Goal: Communication & Community: Share content

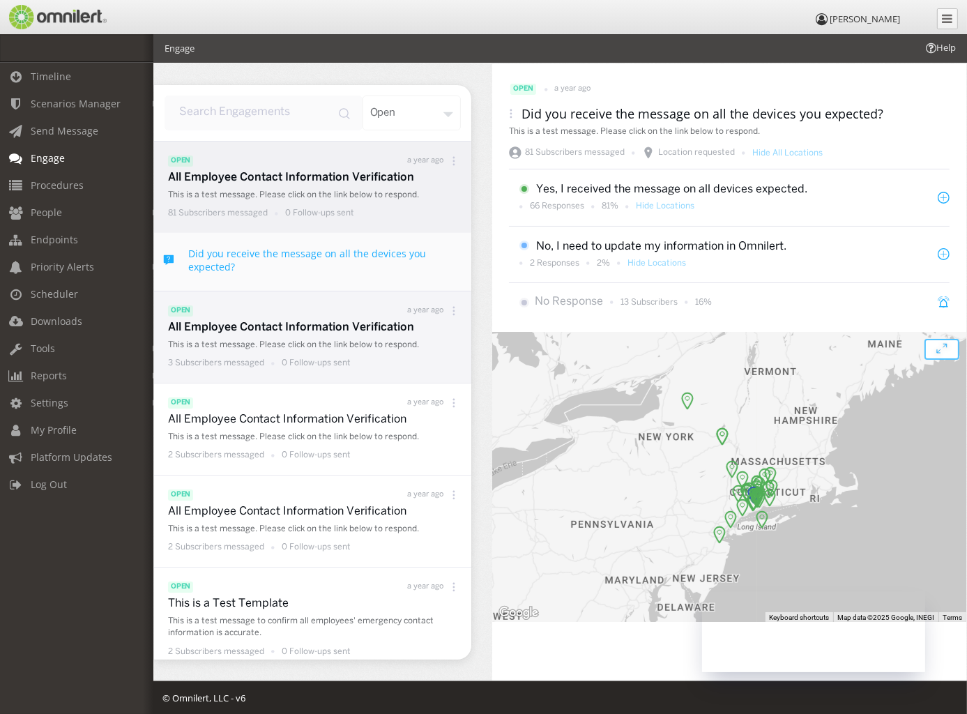
click at [260, 326] on p "All Employee Contact Information Verification" at bounding box center [316, 328] width 296 height 16
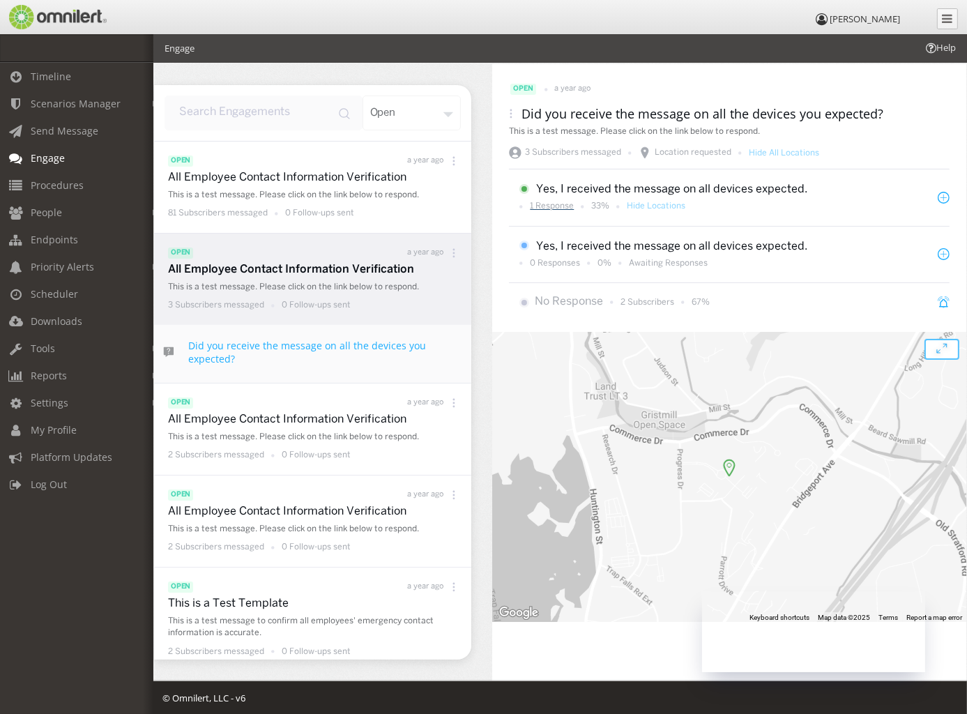
click at [556, 209] on p "1 Response" at bounding box center [552, 206] width 44 height 12
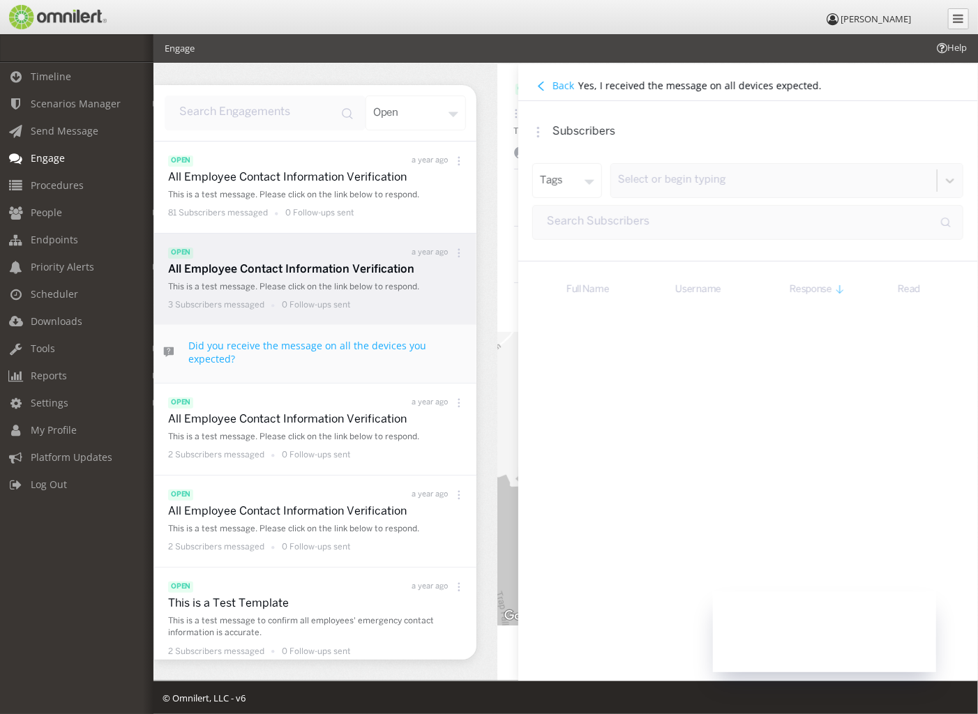
click at [543, 92] on button "Back" at bounding box center [555, 85] width 46 height 15
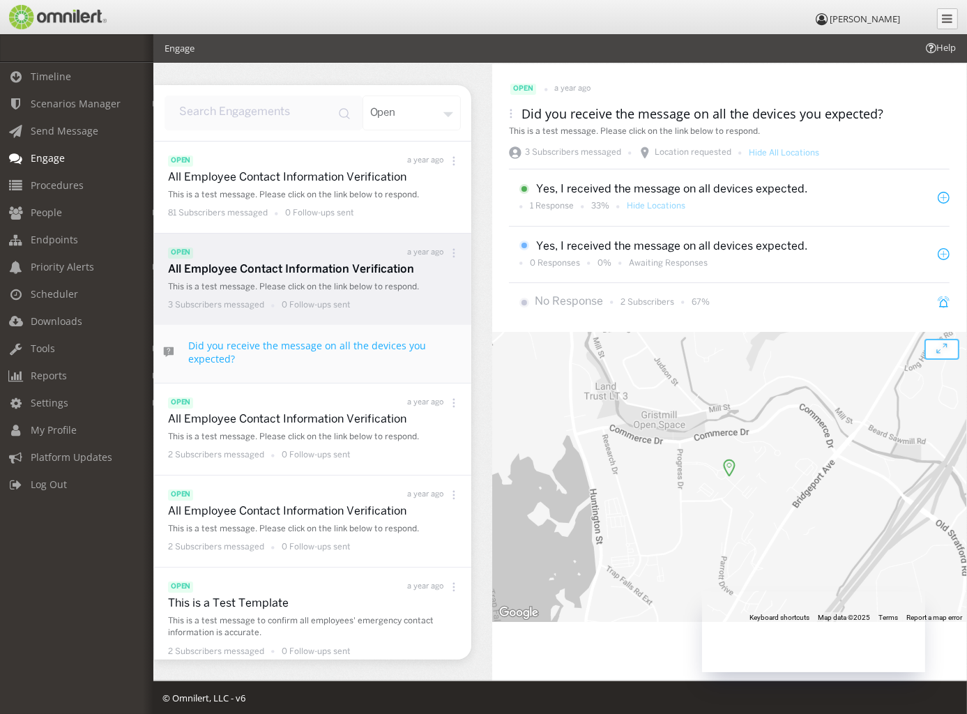
click at [65, 158] on link "Engage" at bounding box center [83, 157] width 166 height 27
click at [326, 119] on input "input" at bounding box center [264, 113] width 198 height 35
click at [431, 121] on div "open" at bounding box center [412, 113] width 99 height 35
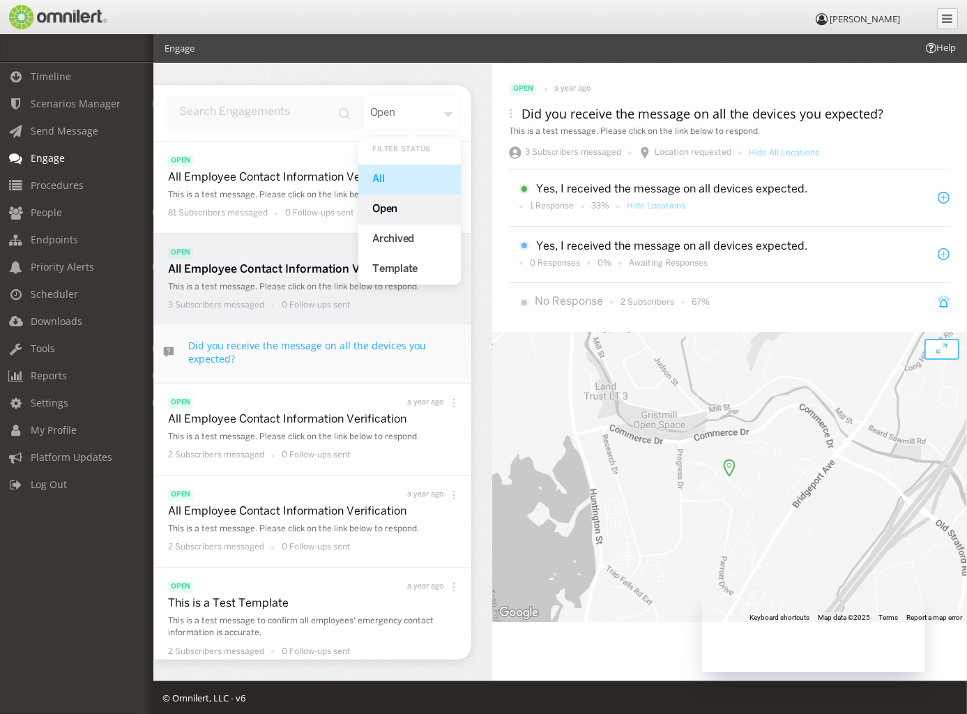
click at [396, 189] on div "All" at bounding box center [410, 180] width 103 height 30
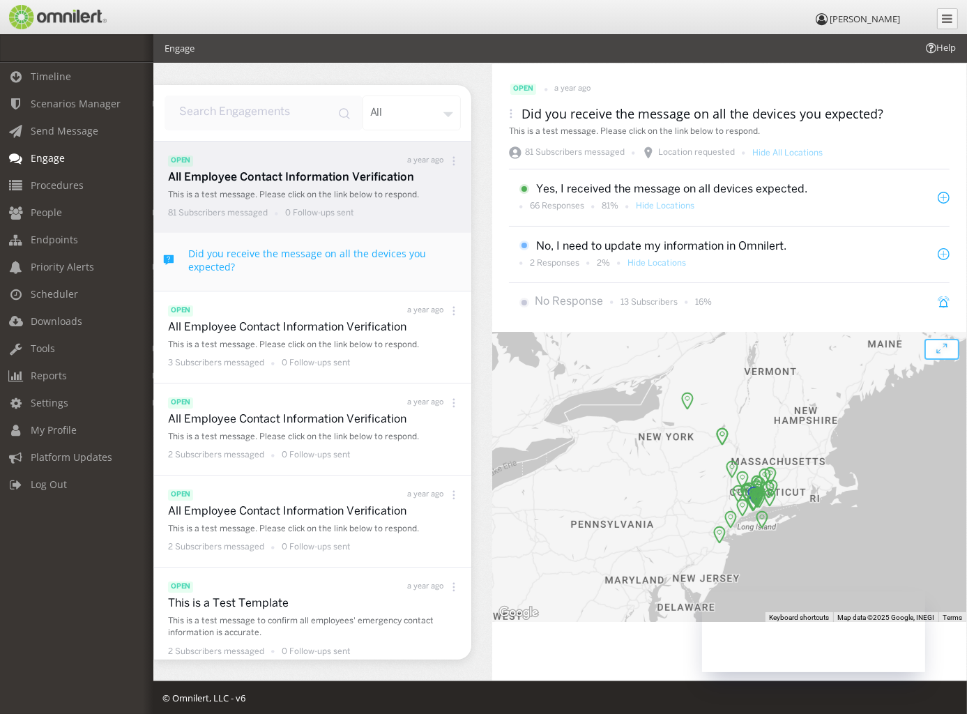
click at [416, 123] on div "all" at bounding box center [412, 113] width 99 height 35
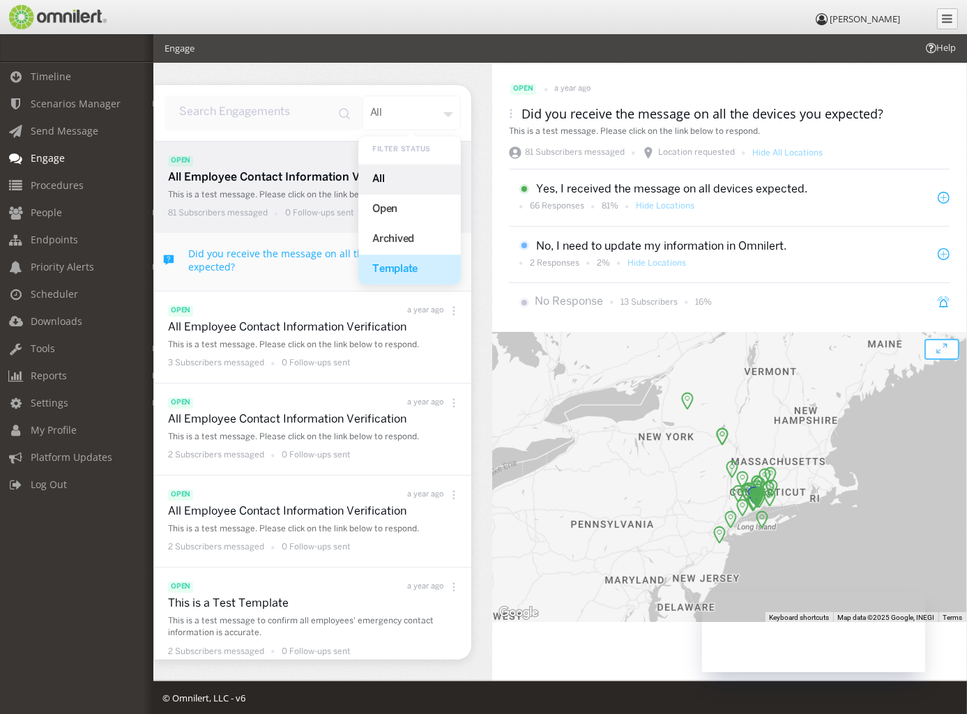
click at [409, 261] on div "Template" at bounding box center [410, 270] width 103 height 30
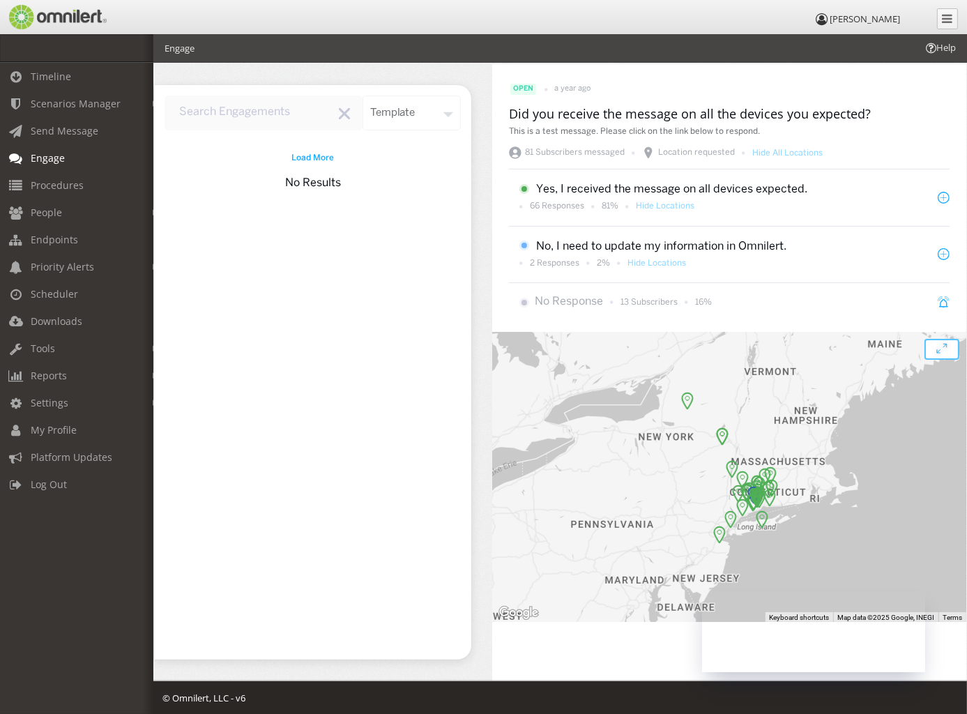
click at [410, 83] on div "template Load More No Results" at bounding box center [323, 372] width 338 height 617
click at [409, 108] on div "template" at bounding box center [412, 113] width 99 height 35
click at [404, 173] on div "All" at bounding box center [410, 180] width 103 height 30
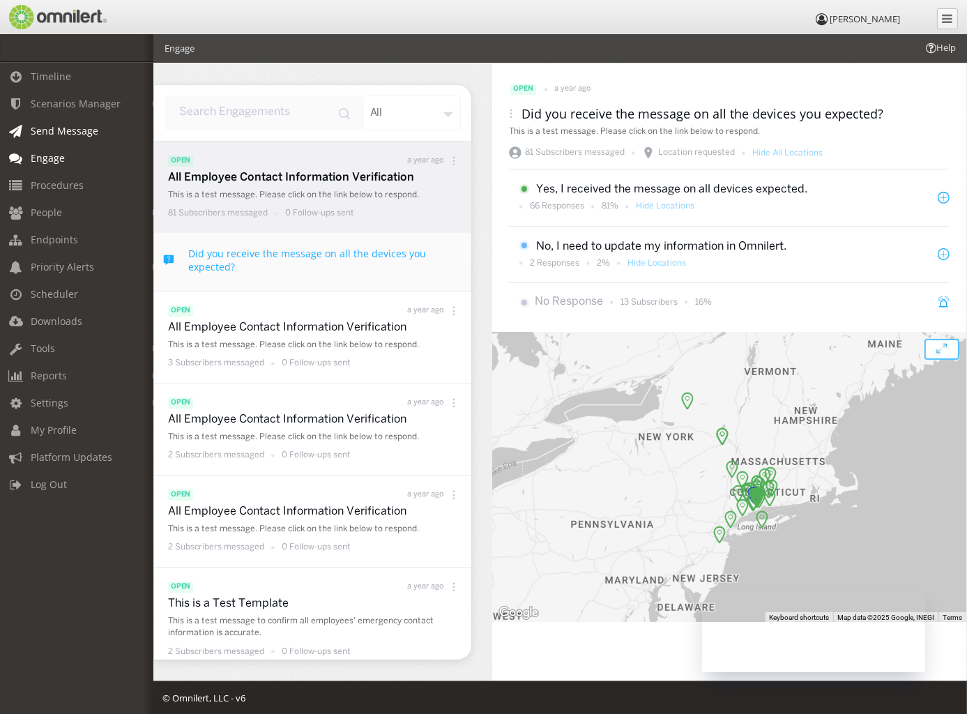
click at [68, 137] on span "Send Message" at bounding box center [65, 130] width 68 height 13
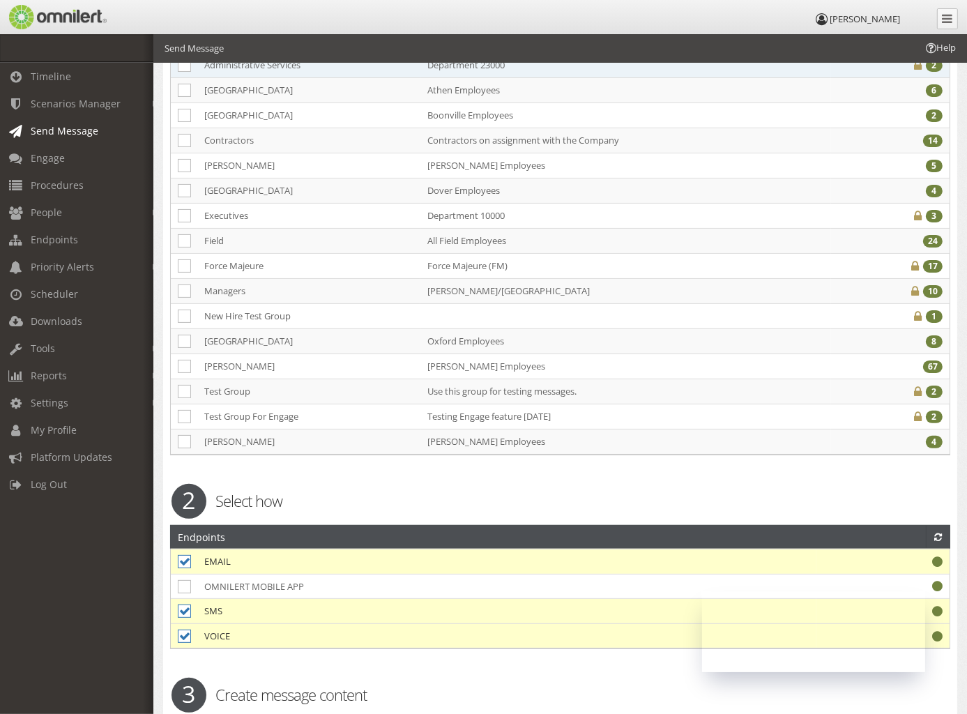
scroll to position [209, 0]
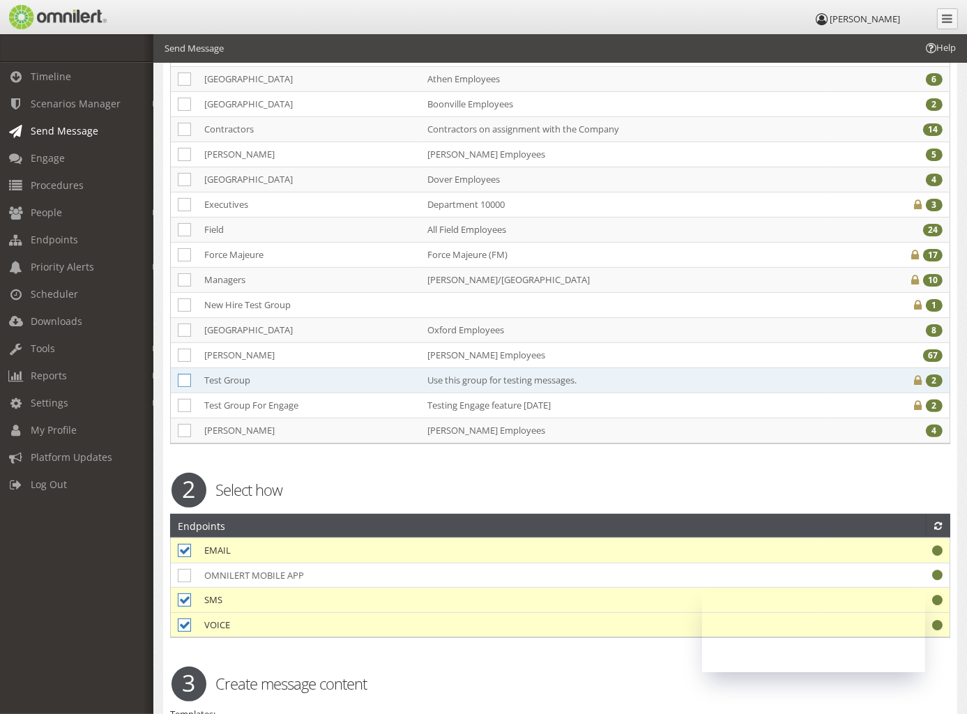
click at [184, 376] on icon at bounding box center [184, 380] width 13 height 13
checkbox input "true"
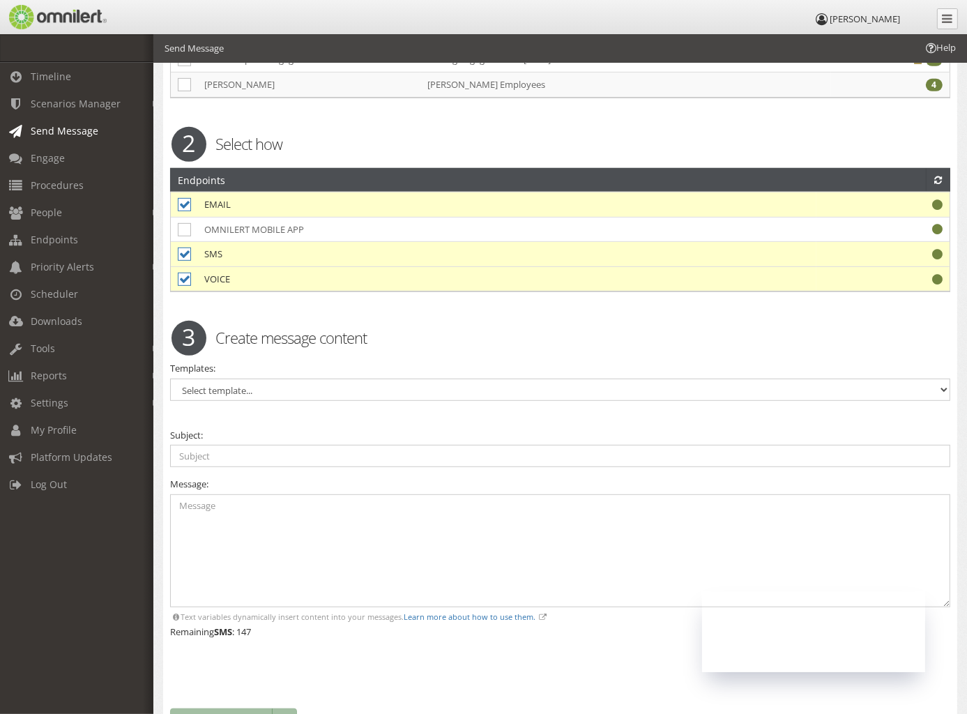
scroll to position [558, 0]
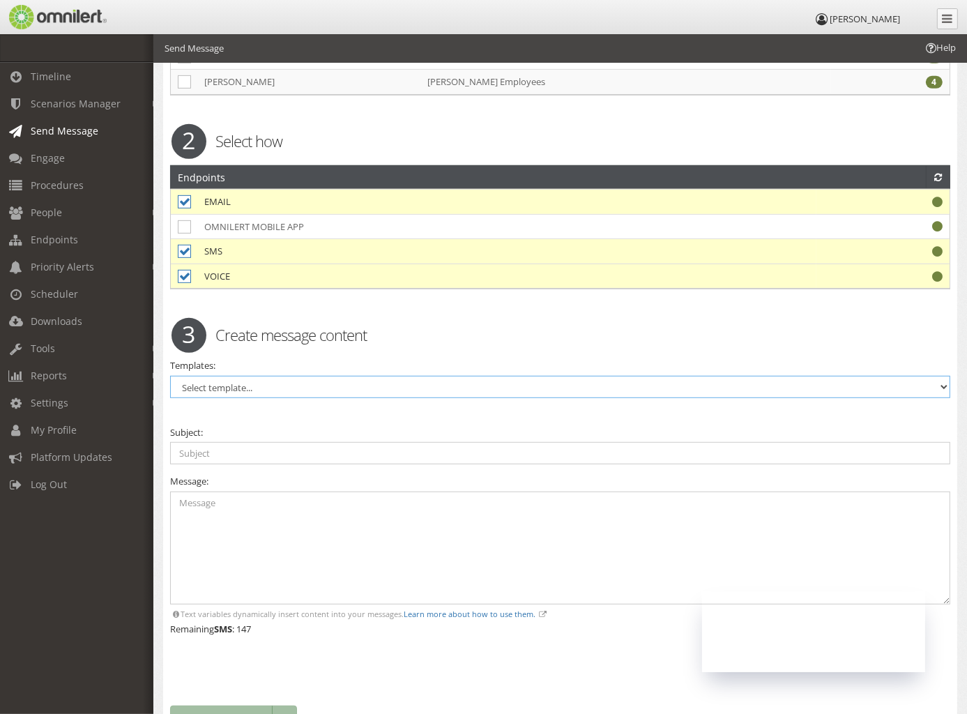
click at [217, 380] on select "Select template... Access Control Not Working Properly Active Shooter All Clear…" at bounding box center [560, 387] width 781 height 22
select select "97687"
click at [170, 376] on select "Select template... Access Control Not Working Properly Active Shooter All Clear…" at bounding box center [560, 387] width 781 height 22
type input "All Employee Contact Information Verification"
type textarea "This is a test message. Please click on the link below to respond."
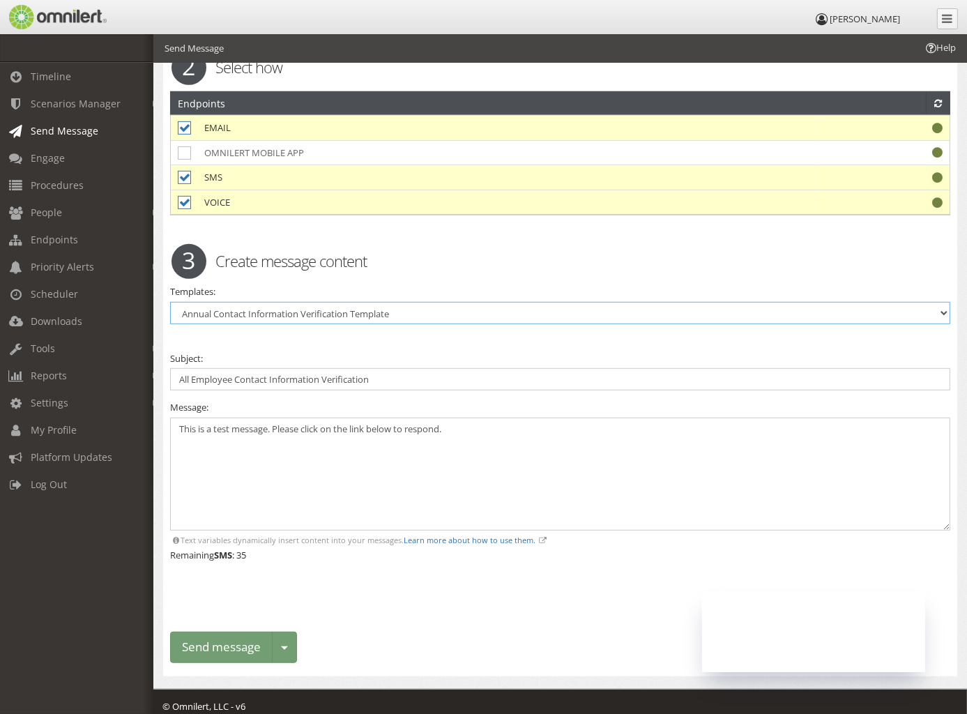
scroll to position [633, 0]
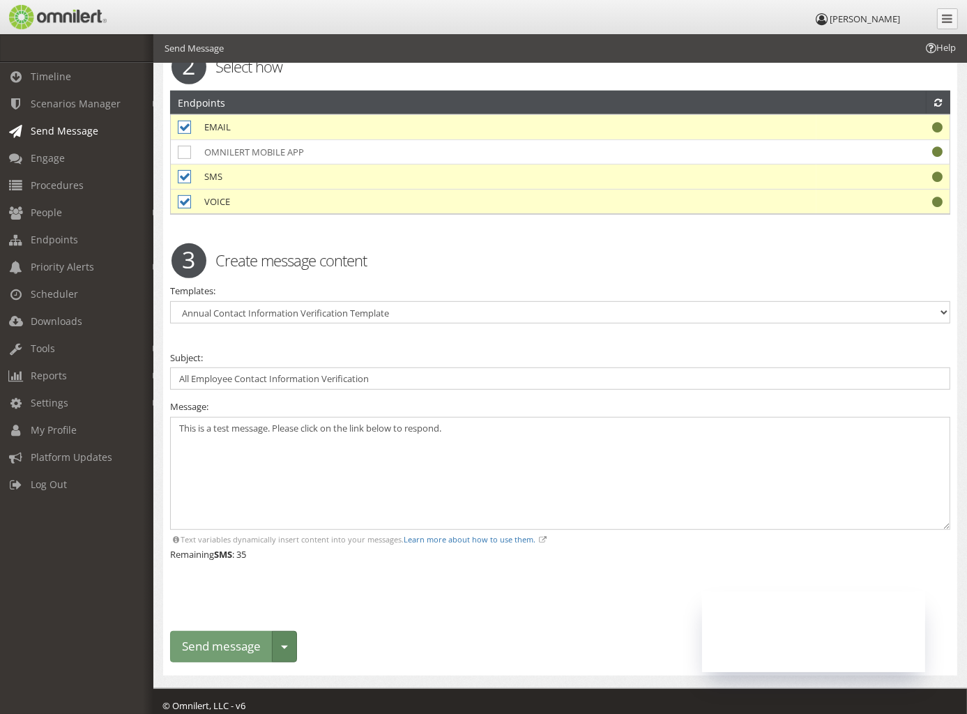
click at [292, 638] on button "Toggle dropdown" at bounding box center [284, 646] width 25 height 31
click at [325, 578] on div "Warning. Warning. 1 Select who Groups ALL SUBSCRIBERS You have selected to send…" at bounding box center [560, 82] width 794 height 1187
click at [484, 417] on textarea "This is a test message. Please click on the link below to respond." at bounding box center [560, 474] width 781 height 114
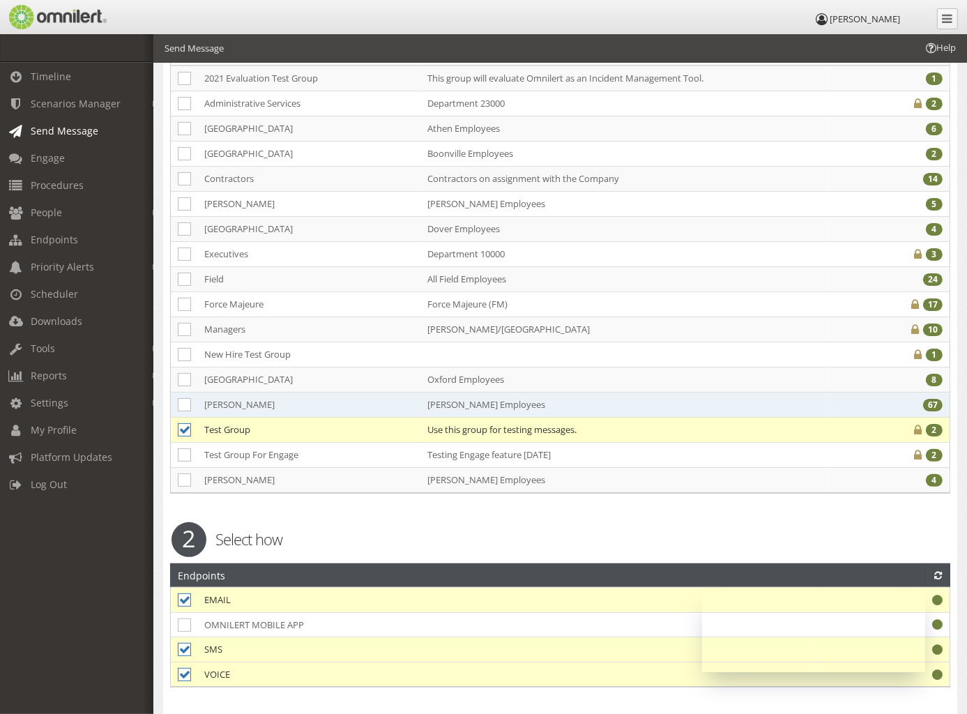
scroll to position [75, 0]
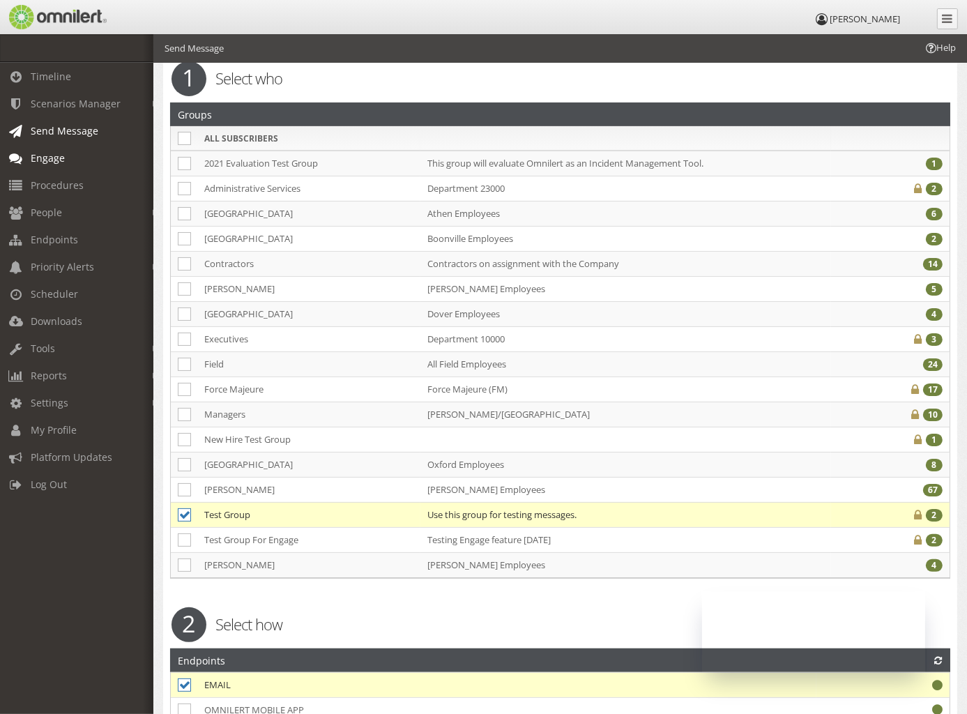
click at [57, 163] on span "Engage" at bounding box center [48, 157] width 34 height 13
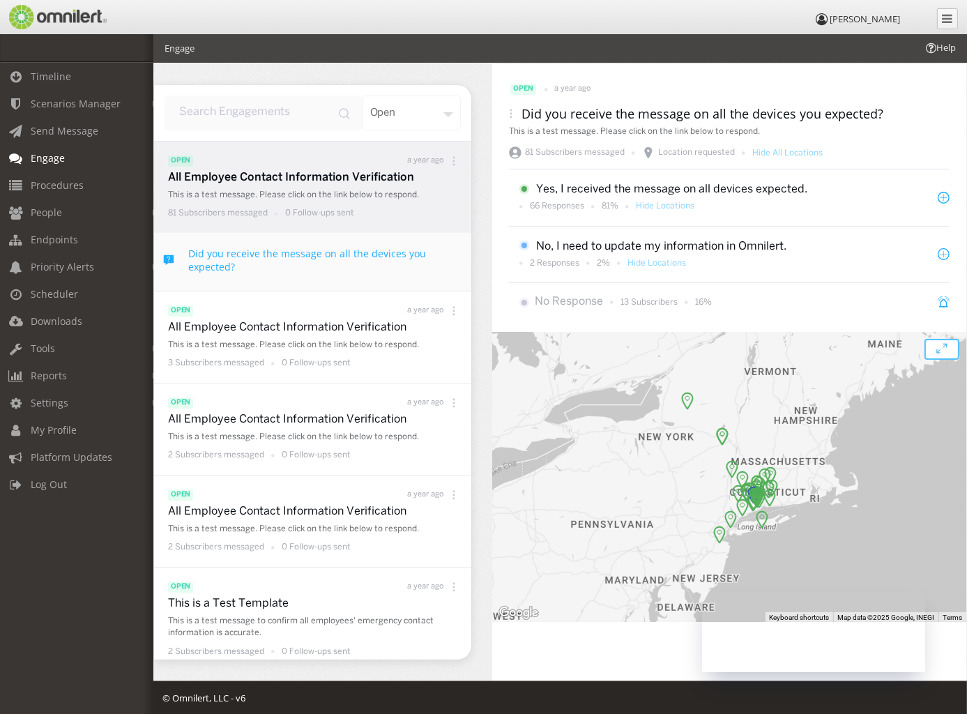
click at [421, 112] on div "open" at bounding box center [412, 113] width 99 height 35
